Goal: Information Seeking & Learning: Learn about a topic

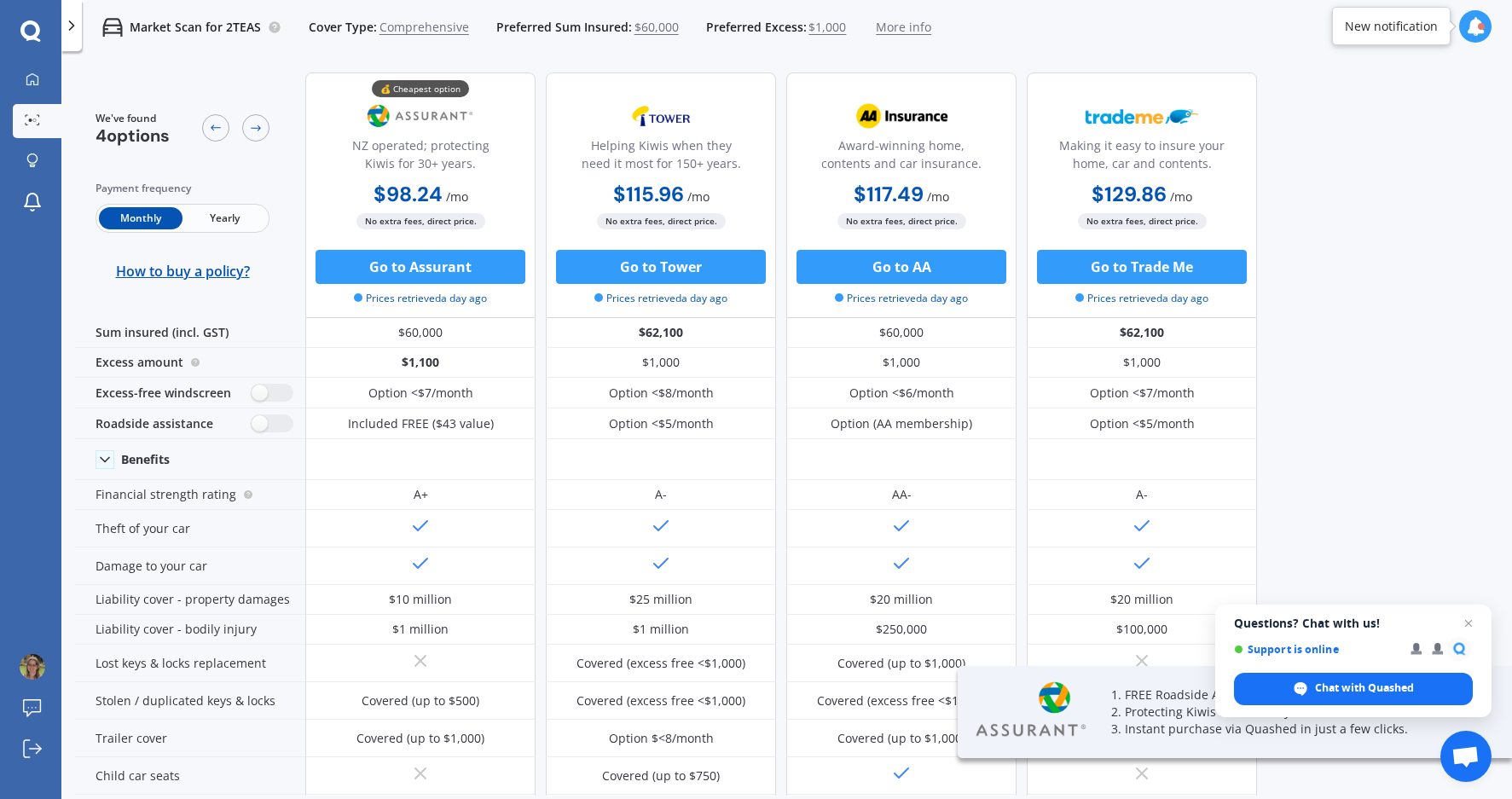
click at [247, 212] on span "Yearly" at bounding box center [225, 218] width 84 height 22
